Goal: Task Accomplishment & Management: Manage account settings

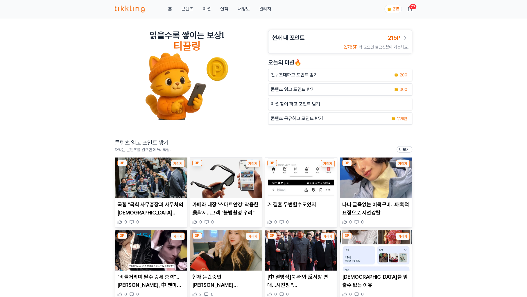
drag, startPoint x: 16, startPoint y: 87, endPoint x: 35, endPoint y: 87, distance: 19.2
click at [16, 87] on div "읽을수록 쌓이는 보상! 티끌링 현재 내 포인트 215P 2,785P 더 모으면 출금신청이 가능해요! [DATE]의 미션🔥 친구초대하고 포인트 …" at bounding box center [263, 206] width 527 height 376
click at [260, 8] on link "관리자" at bounding box center [265, 9] width 12 height 7
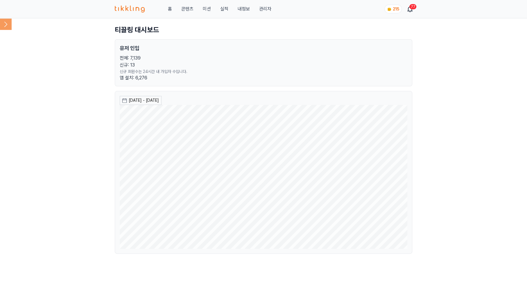
click at [8, 22] on icon at bounding box center [6, 24] width 12 height 12
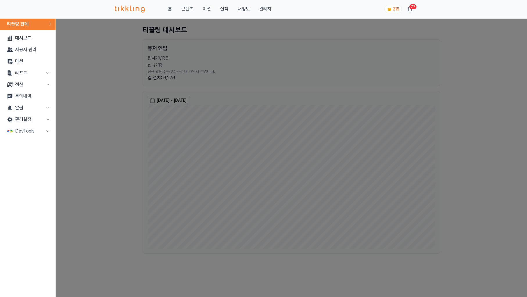
click at [27, 84] on button "정산" at bounding box center [27, 85] width 51 height 12
click at [27, 93] on link "출금신청" at bounding box center [27, 96] width 51 height 12
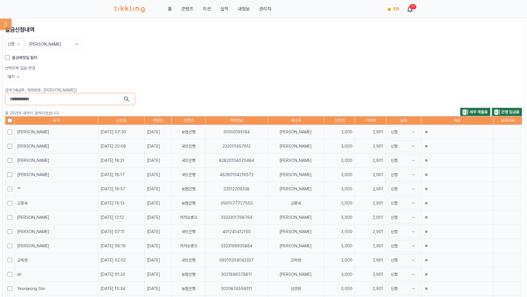
click at [14, 46] on button "신청" at bounding box center [14, 43] width 19 height 11
click at [19, 41] on icon at bounding box center [19, 44] width 6 height 6
click at [21, 58] on label "출금예정일 필터" at bounding box center [24, 58] width 25 height 6
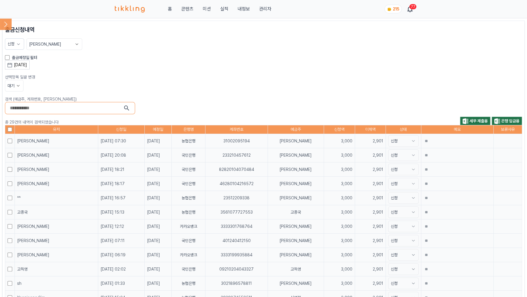
click at [26, 64] on div "[DATE]" at bounding box center [20, 65] width 13 height 6
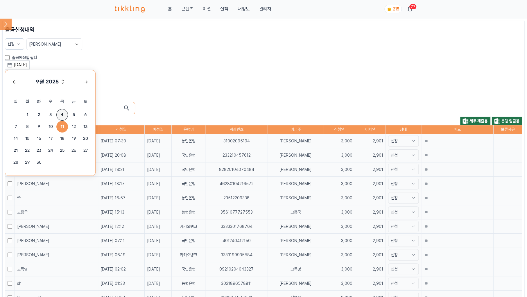
click at [64, 114] on span "4" at bounding box center [62, 115] width 12 height 12
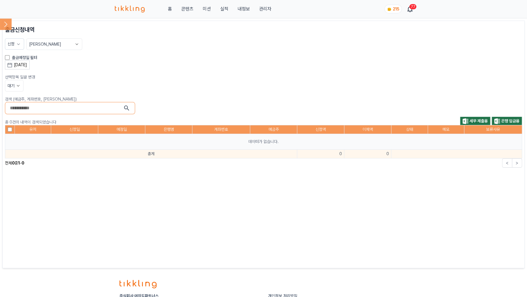
click at [17, 44] on icon at bounding box center [19, 44] width 6 height 6
click at [25, 100] on button "적용" at bounding box center [33, 99] width 51 height 10
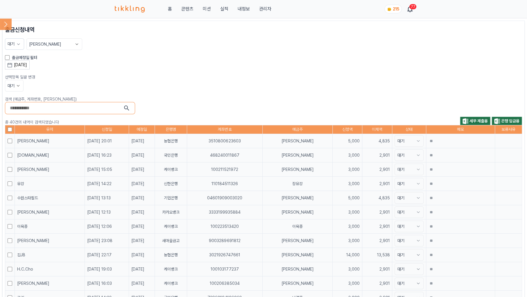
click at [216, 55] on div "출금예정일 필터" at bounding box center [263, 58] width 517 height 6
click at [468, 121] on button "세무 제출용" at bounding box center [475, 121] width 31 height 8
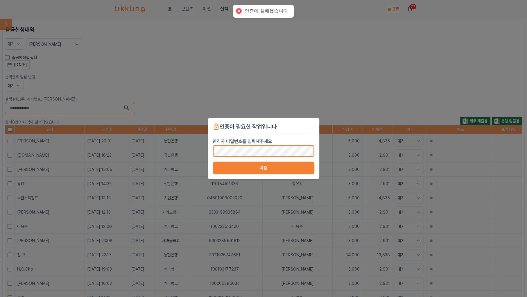
click at [95, 166] on div "인증이 필요한 작업입니다 관리자 비밀번호를 입력해주세요 제출" at bounding box center [263, 148] width 527 height 297
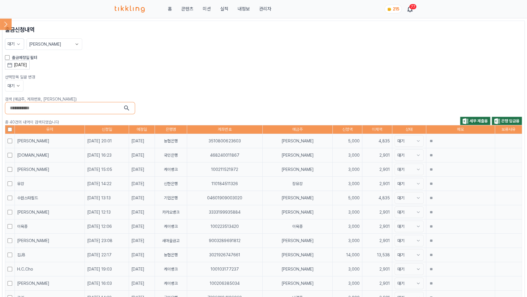
click at [472, 119] on span "세무 제출용" at bounding box center [479, 121] width 18 height 5
click at [507, 119] on span "은행 입금용" at bounding box center [510, 121] width 18 height 5
click at [207, 64] on div "[DATE] 9월 2025 일 월 화 수 목 금 토 1 2 3 4 5 6 7 8 9 10 11 12 13 14 15 16 17 18 19 20…" at bounding box center [263, 64] width 517 height 9
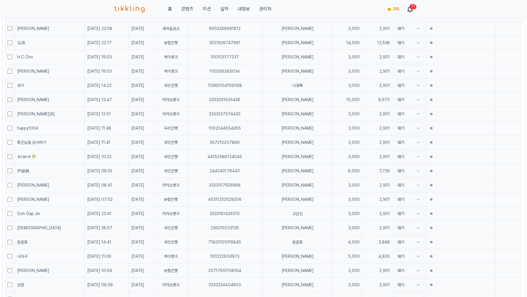
scroll to position [26, 0]
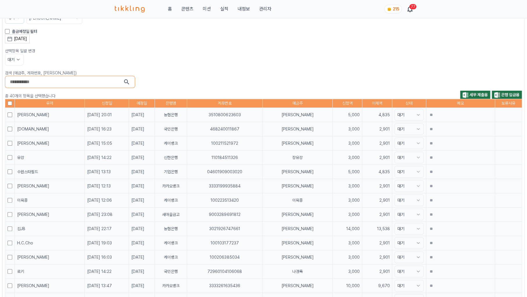
click at [11, 62] on button "대기" at bounding box center [14, 60] width 19 height 12
click at [12, 90] on button "완료" at bounding box center [14, 92] width 18 height 10
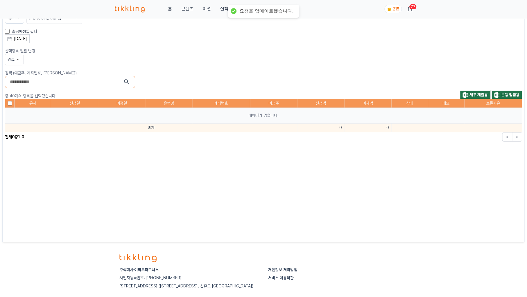
click at [123, 27] on div "출금신청내역 대기 최신순 출금예정일 필터 [DATE] 9월 2025 일 월 화 수 목 금 토 1 2 3 4 5 6 7 8 9 10 11 12 …" at bounding box center [263, 118] width 517 height 238
